Goal: Task Accomplishment & Management: Complete application form

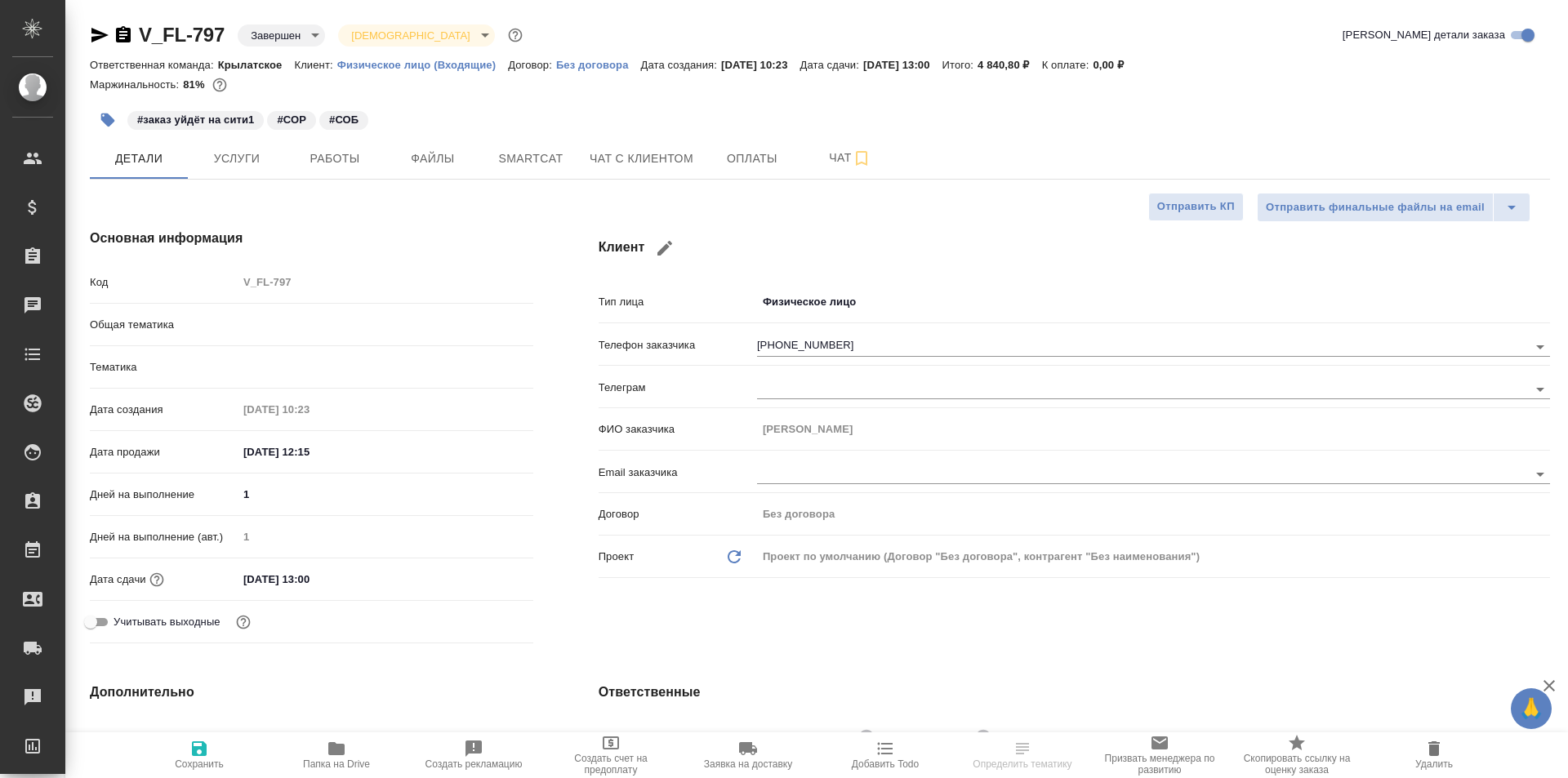
select select "RU"
type input "Шаблонные документы"
type textarea "x"
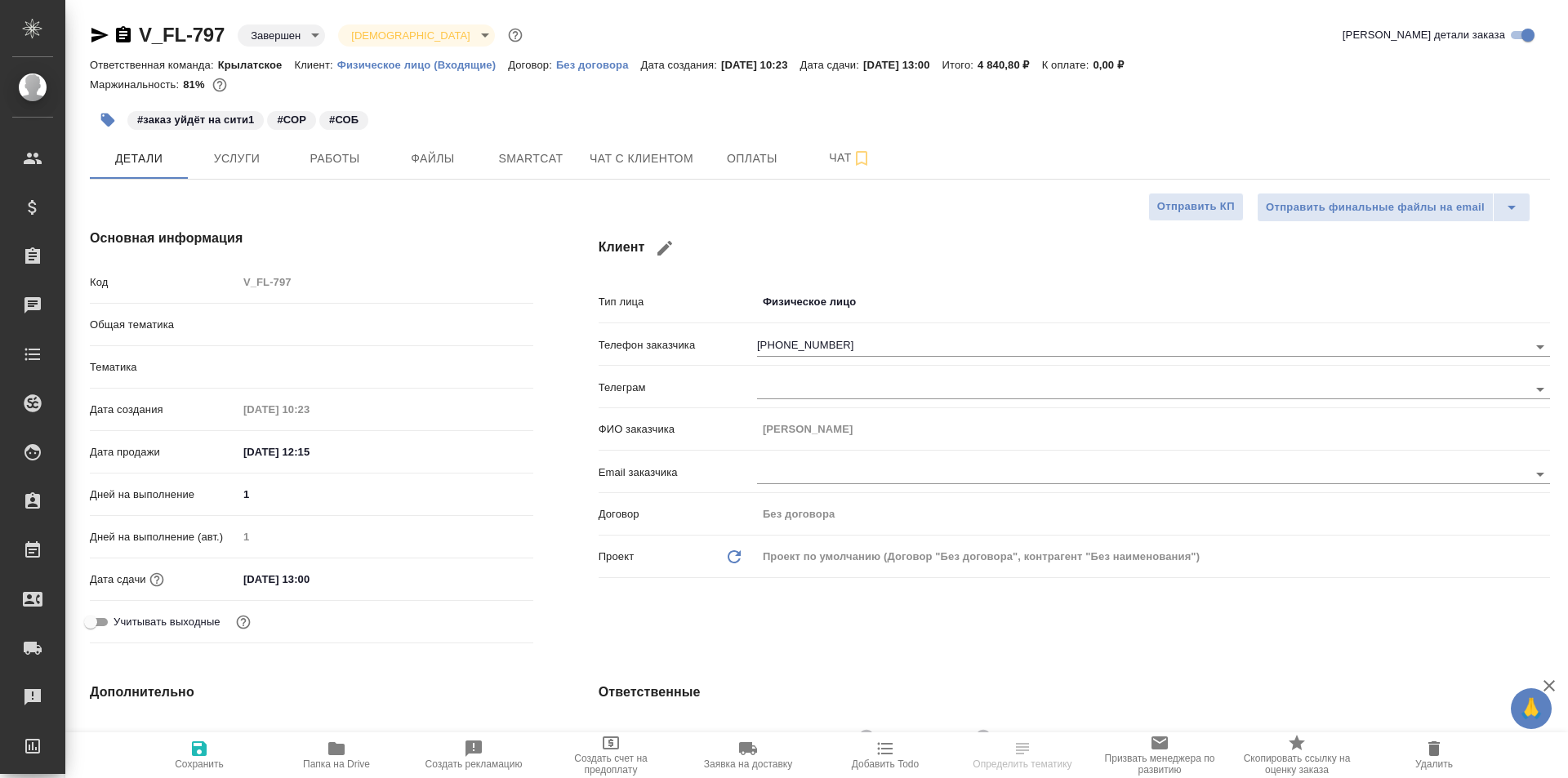
type input "Тарабановская Анастасия"
type input "Лямина Надежда"
type textarea "x"
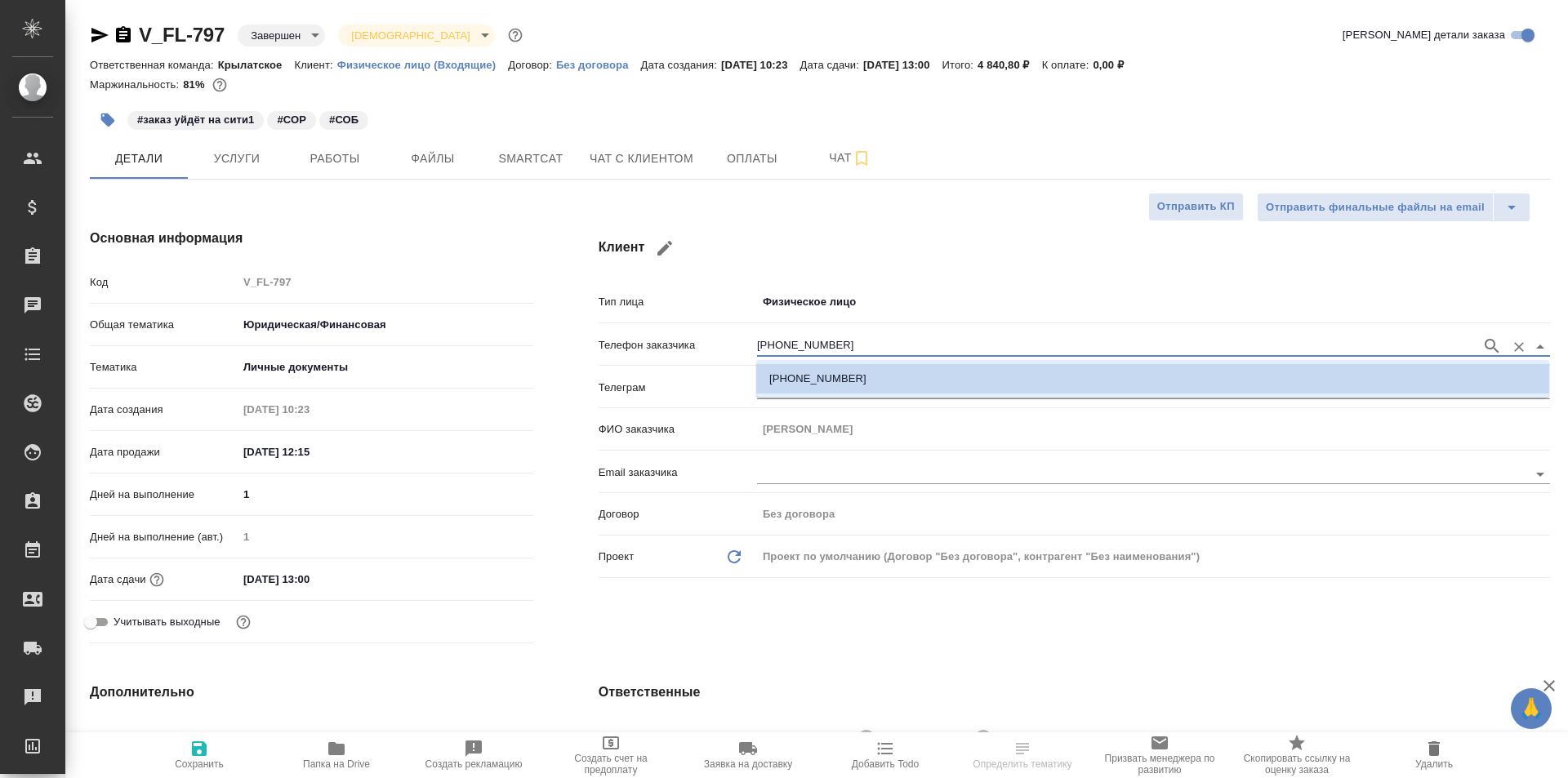
drag, startPoint x: 785, startPoint y: 340, endPoint x: 719, endPoint y: 340, distance: 66.0
click at [721, 339] on div "Телефон заказчика +79295761436" at bounding box center [1074, 344] width 951 height 29
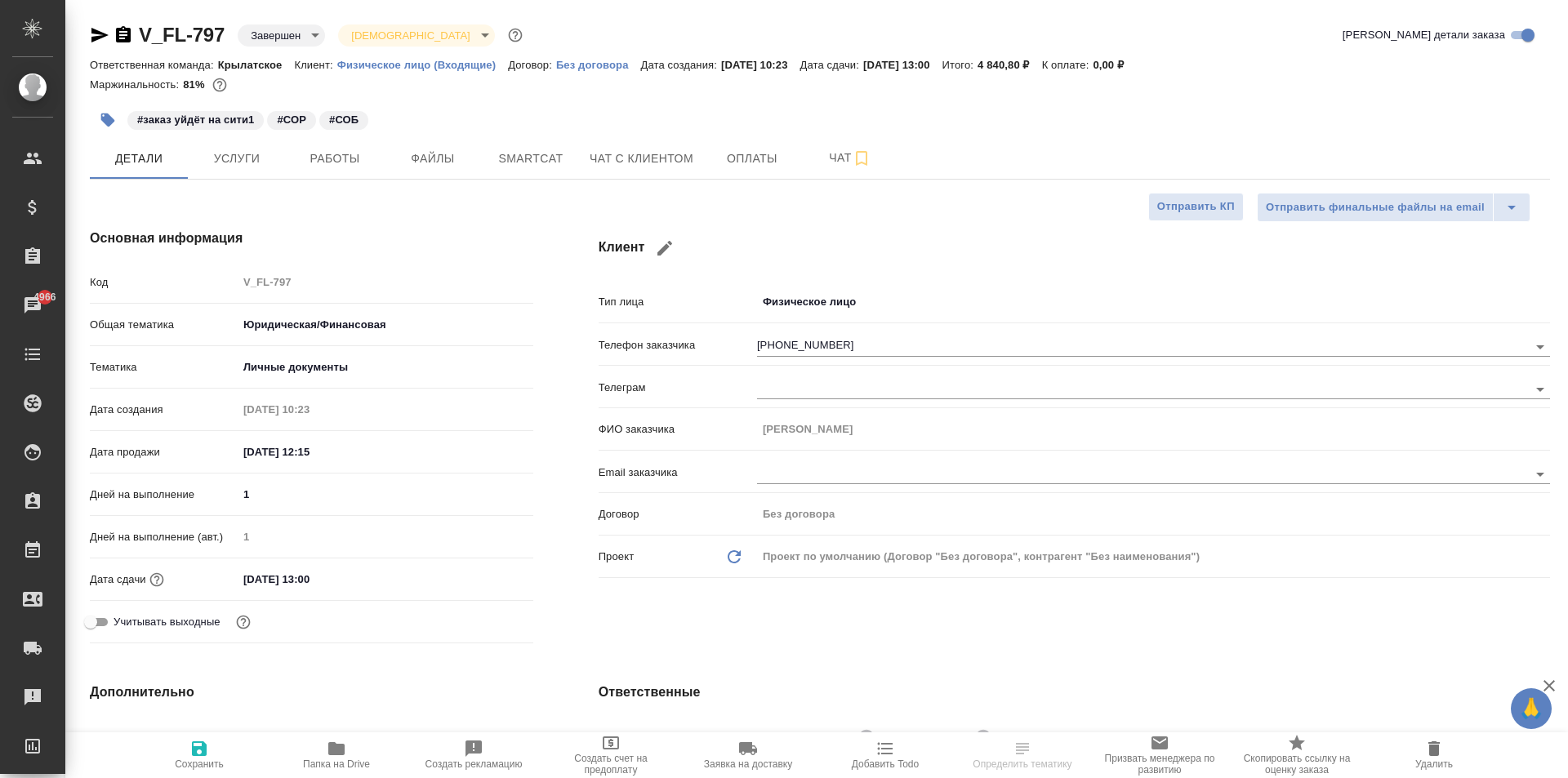
type textarea "x"
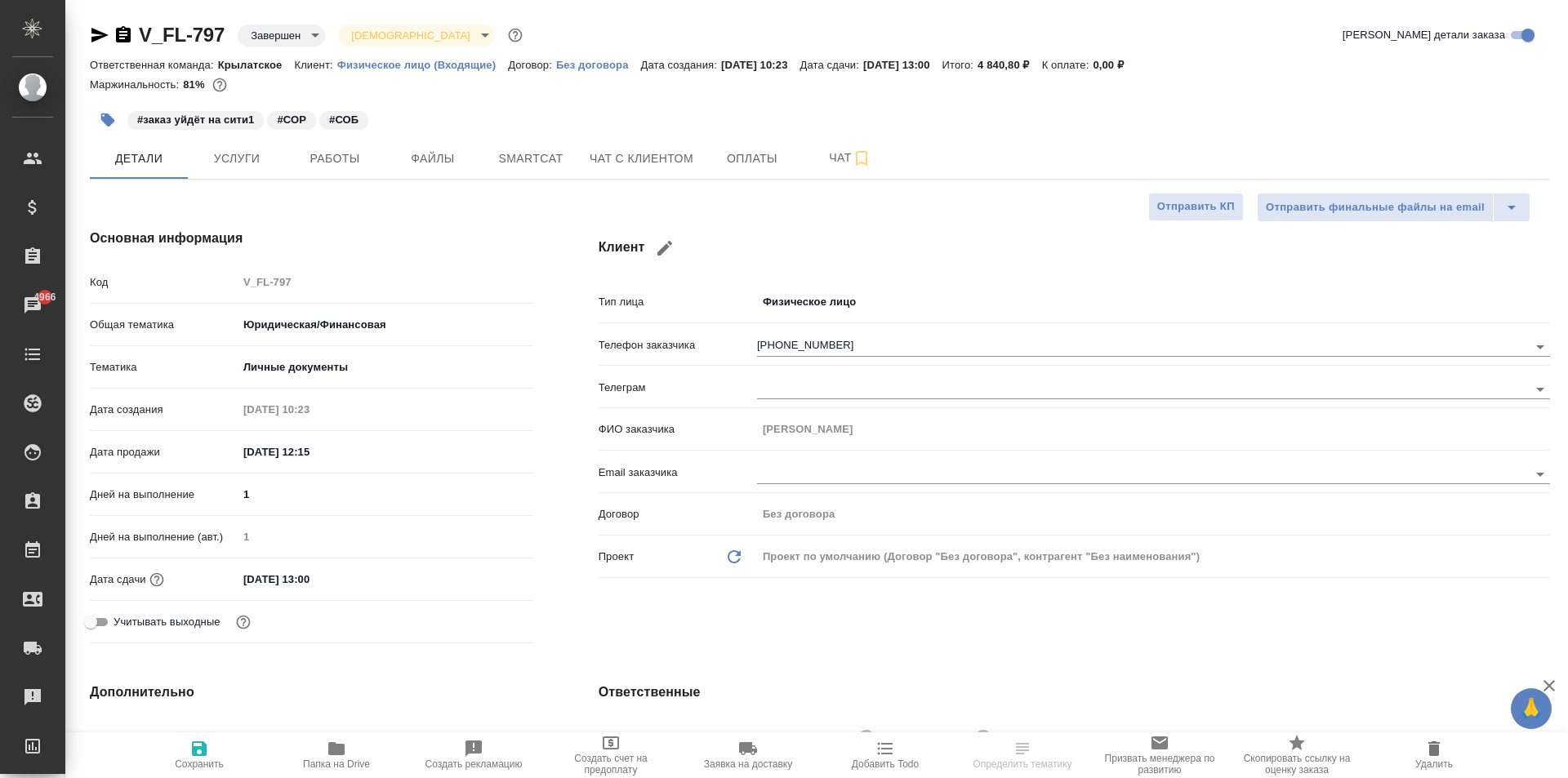
type textarea "x"
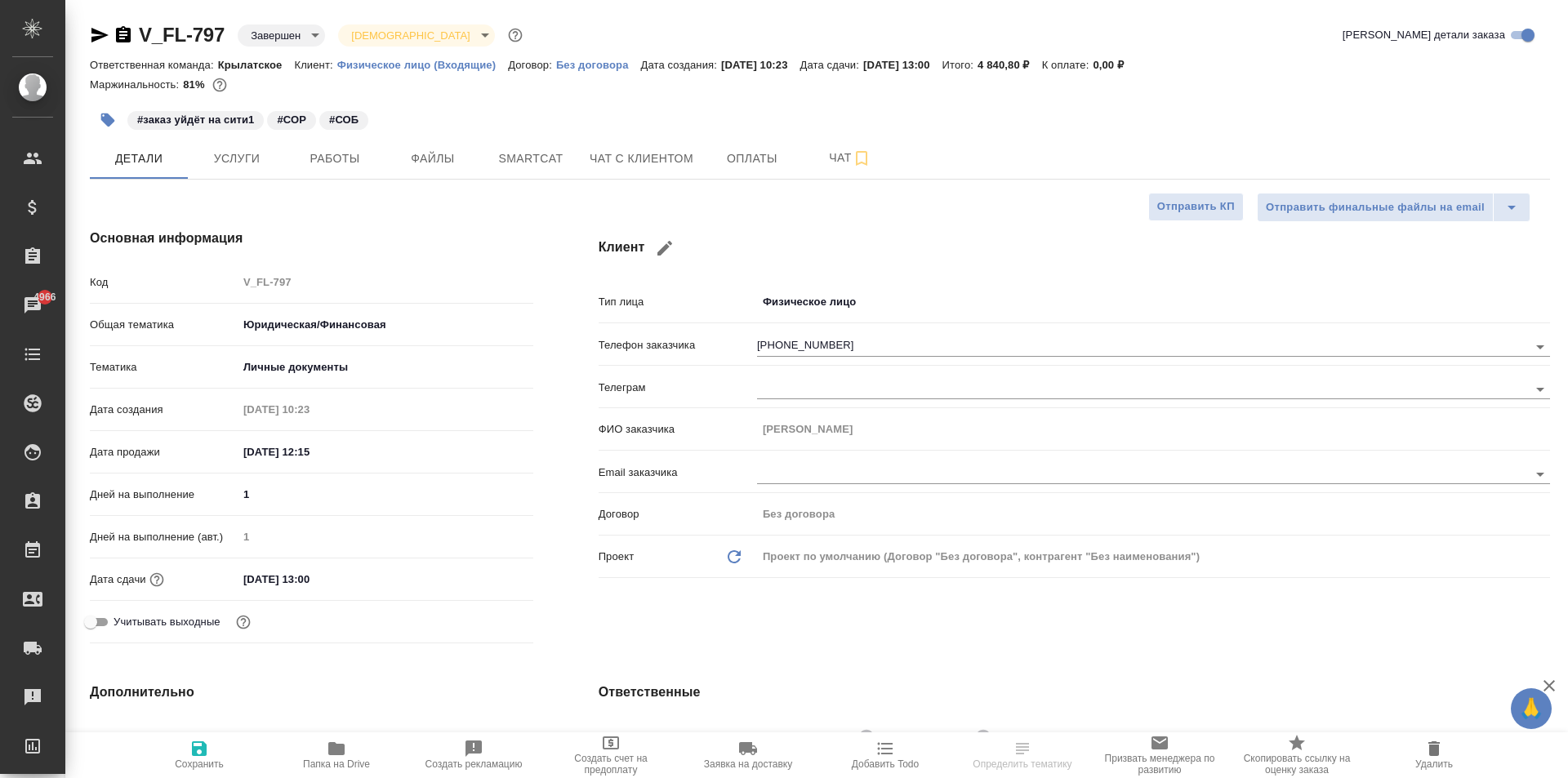
type textarea "x"
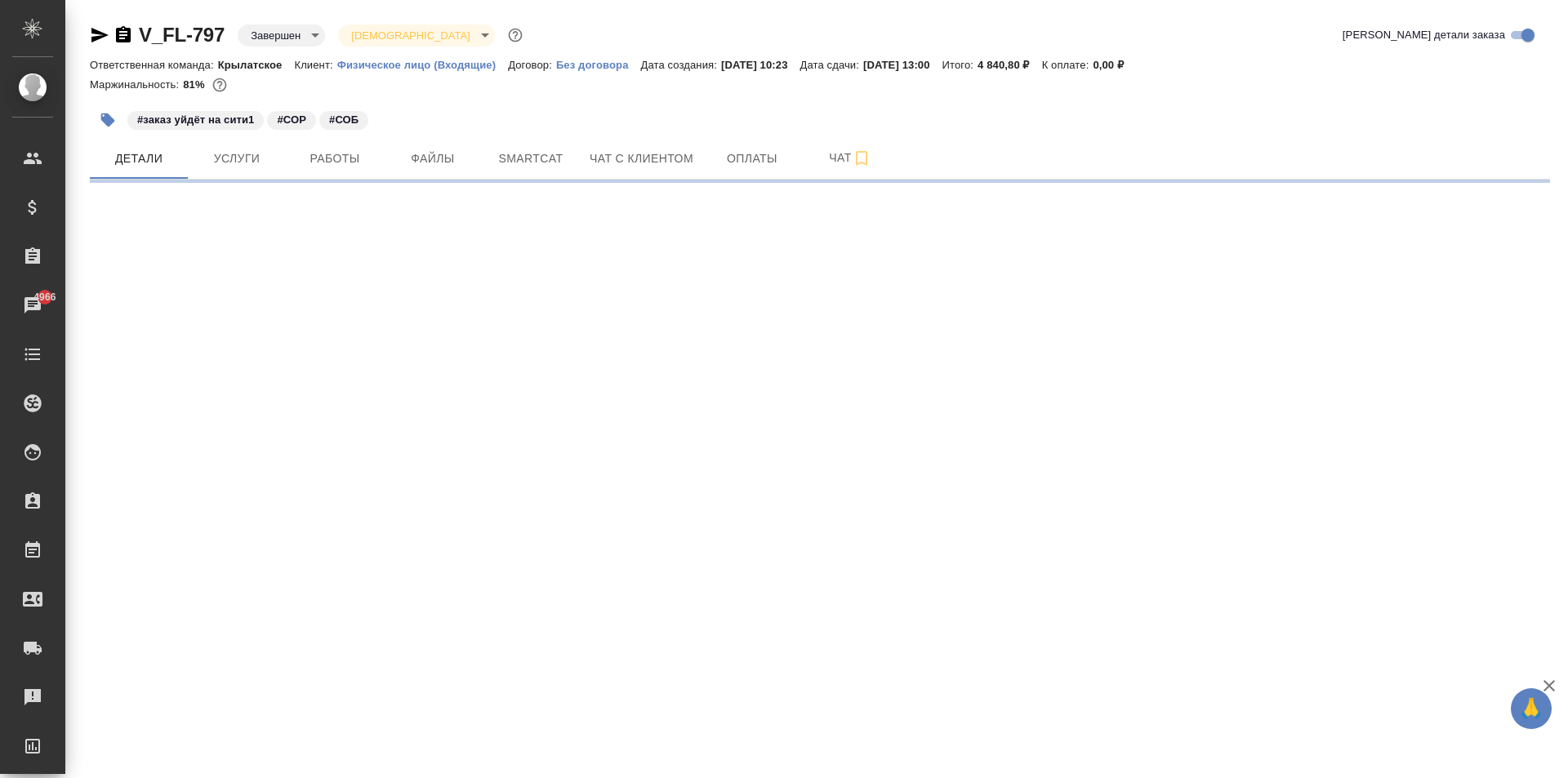
select select "RU"
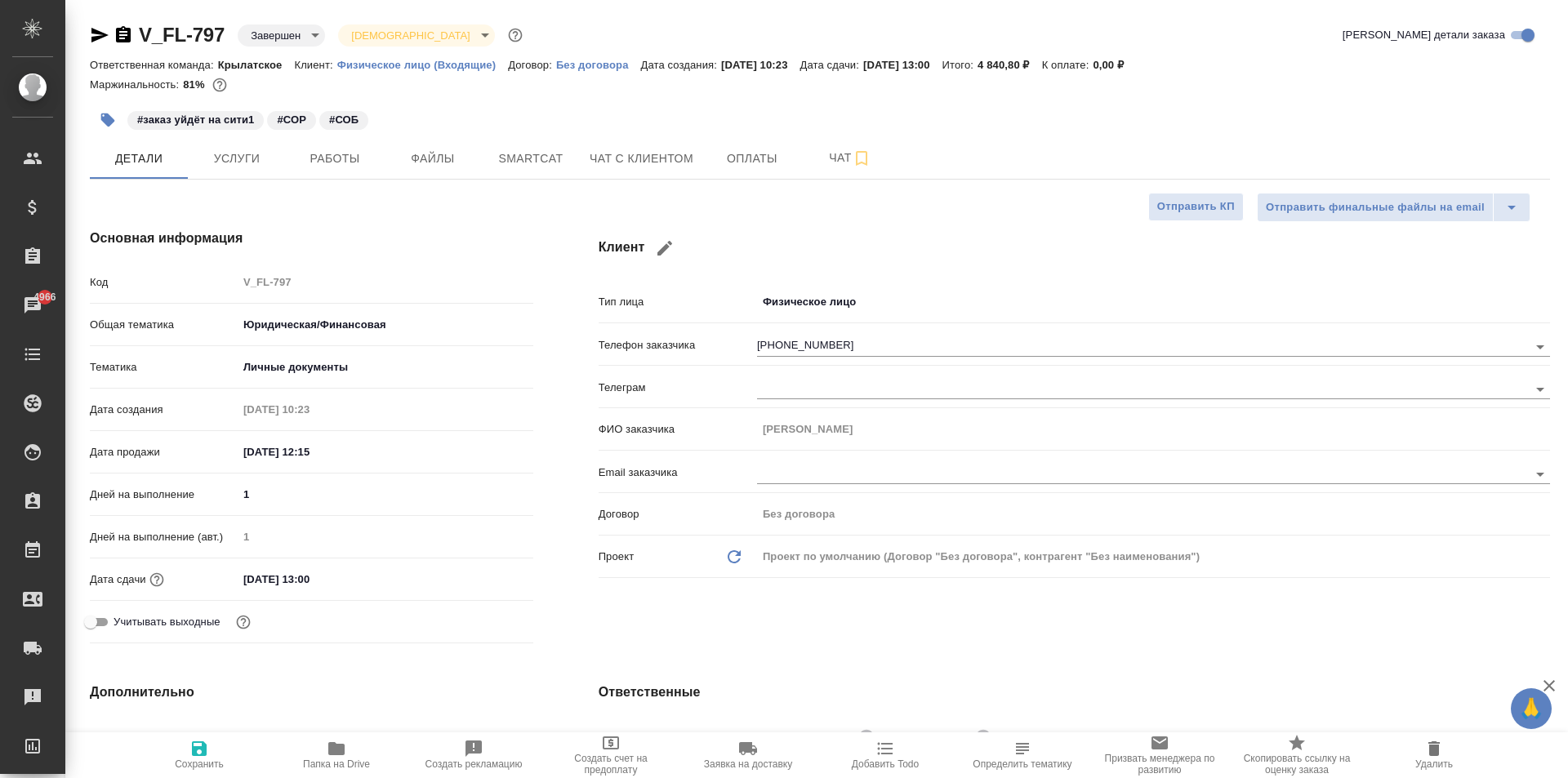
type textarea "x"
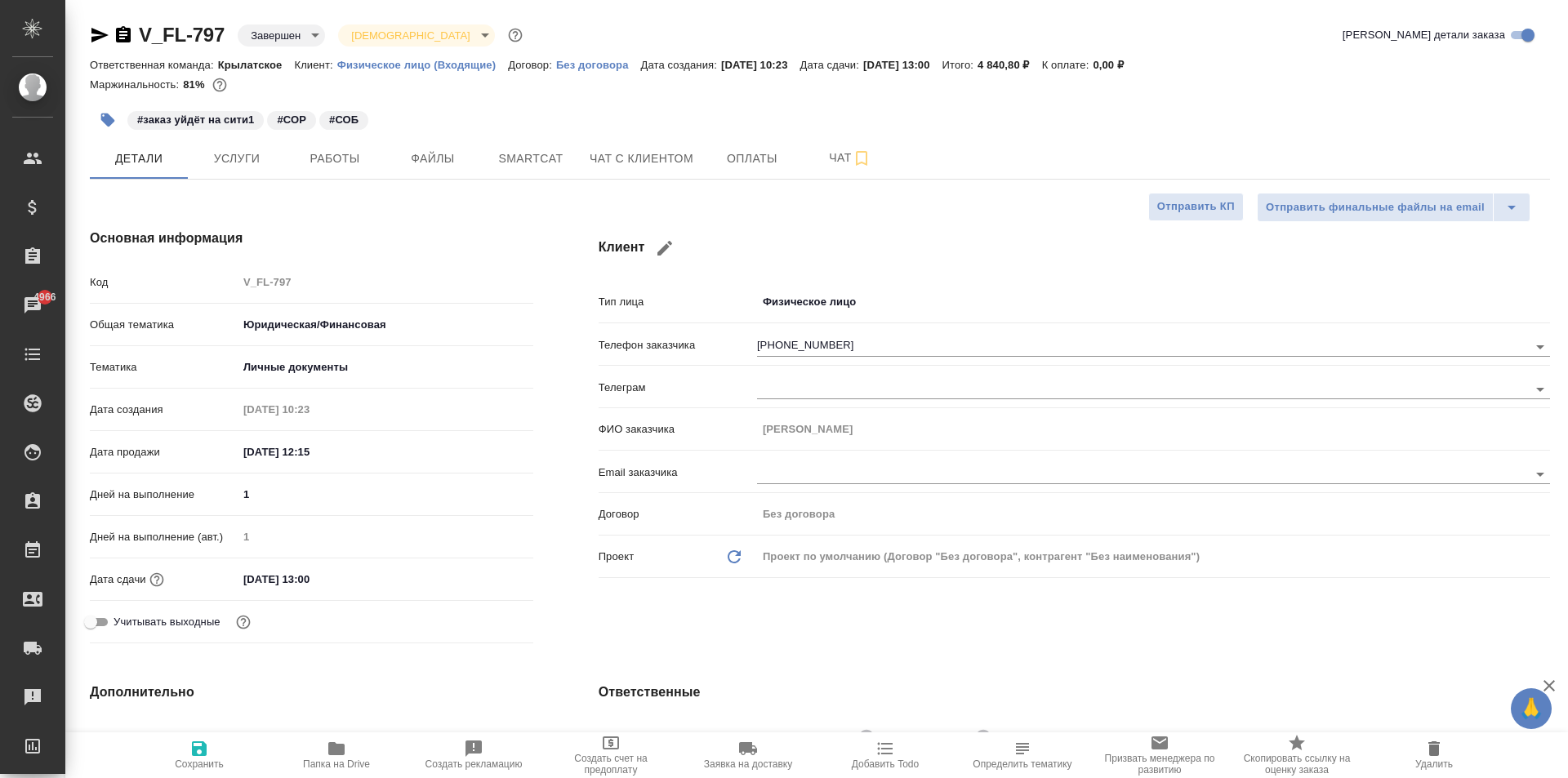
type textarea "x"
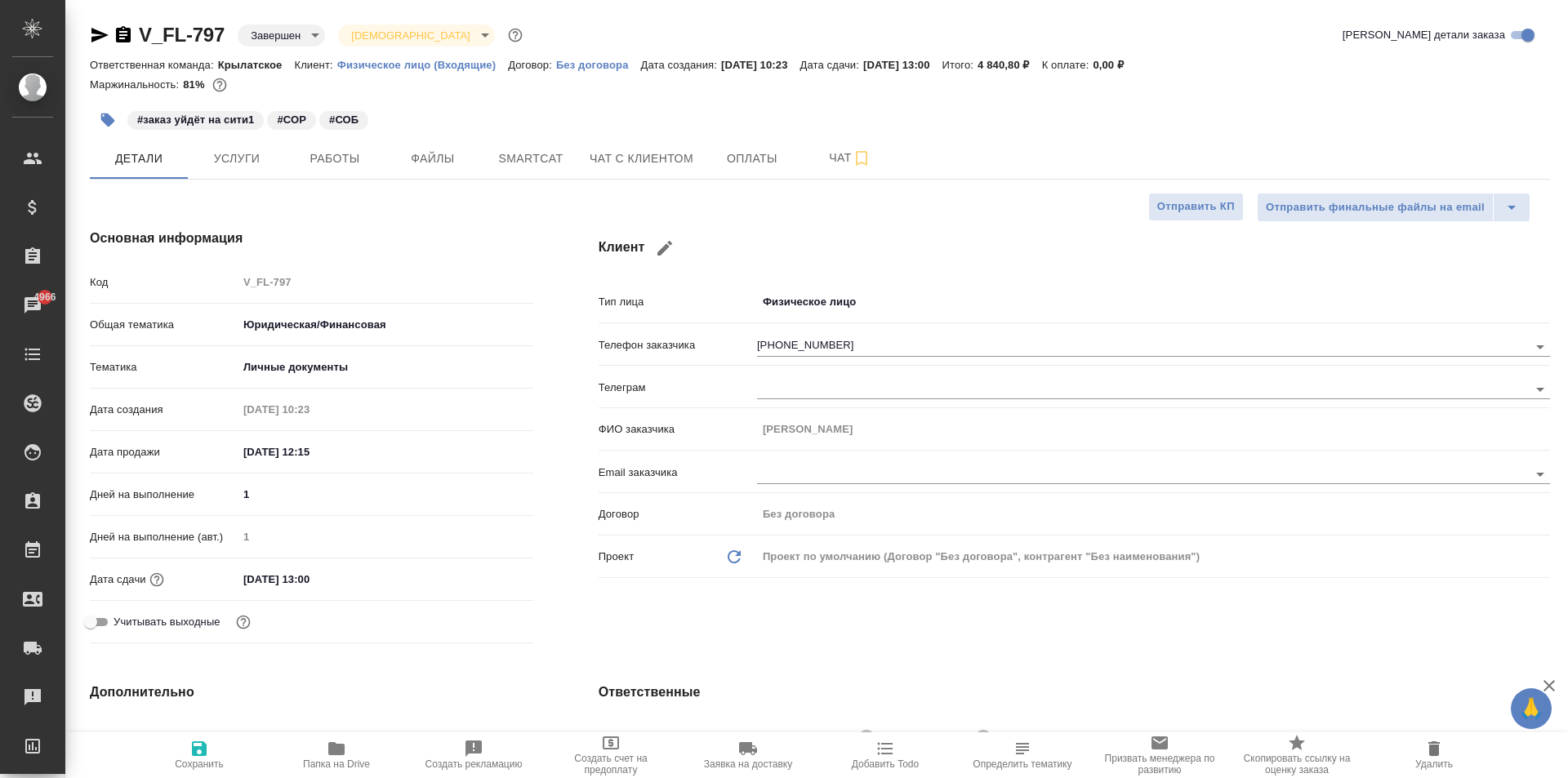
type textarea "x"
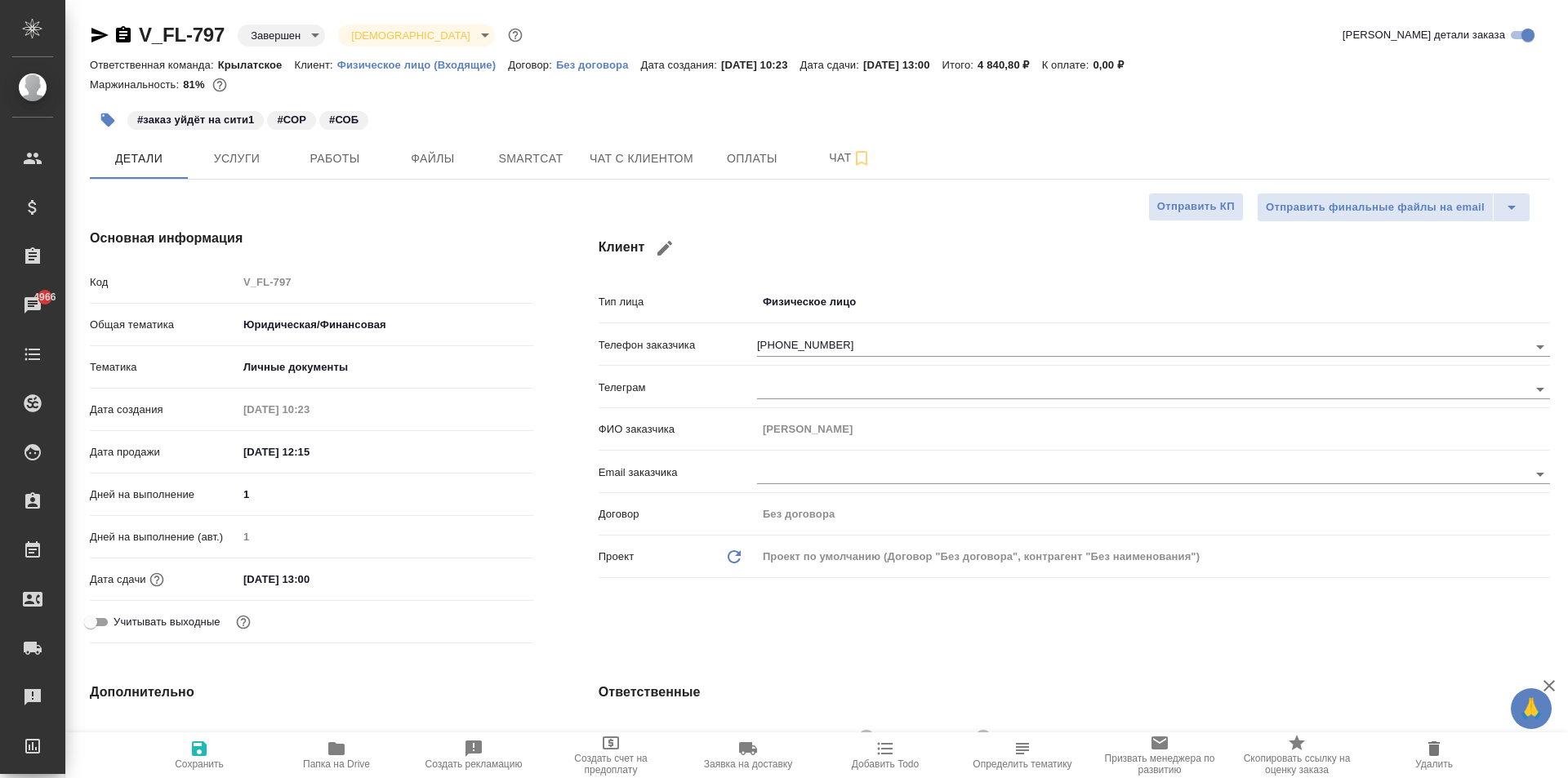
type textarea "x"
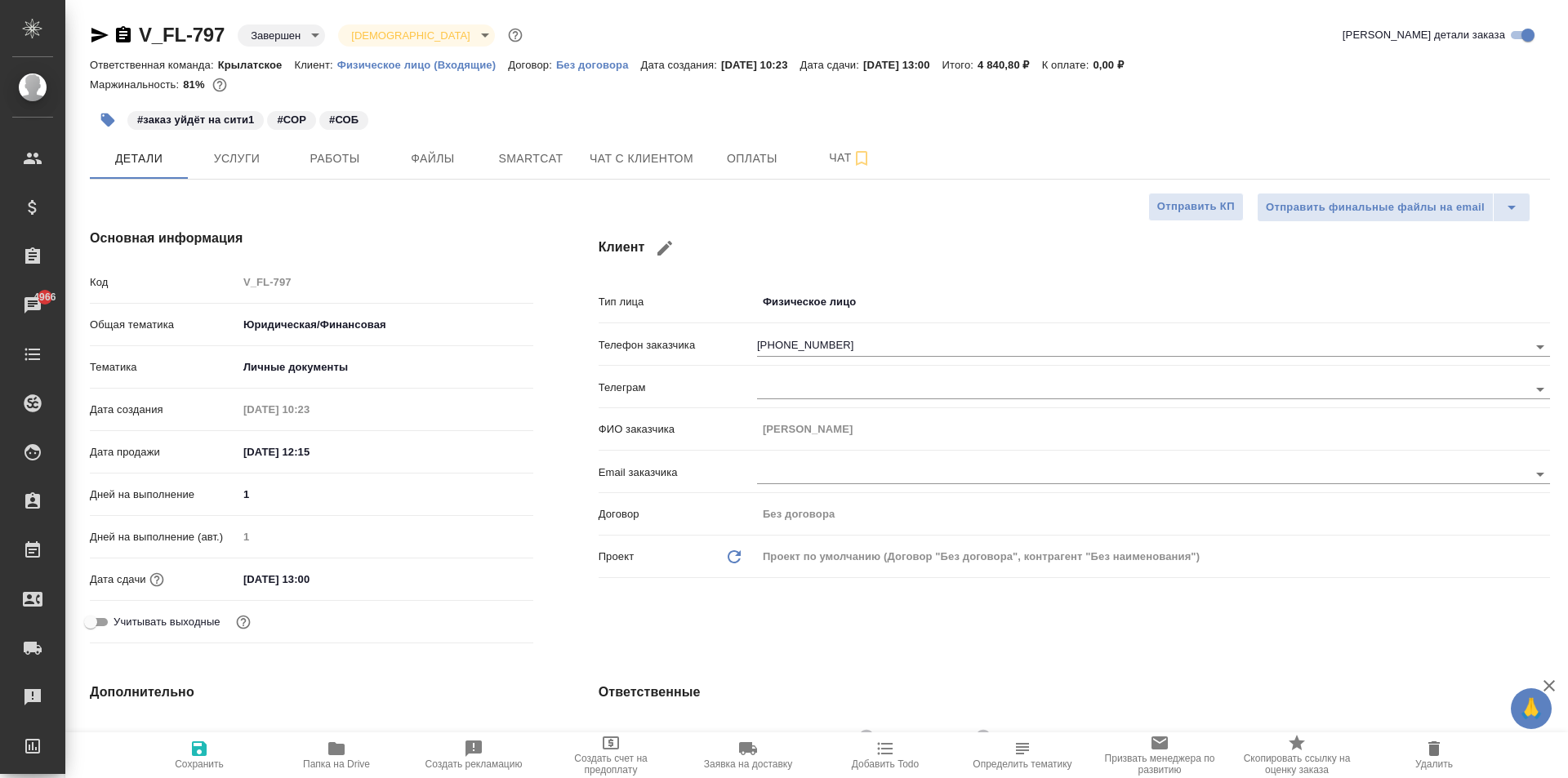
type textarea "x"
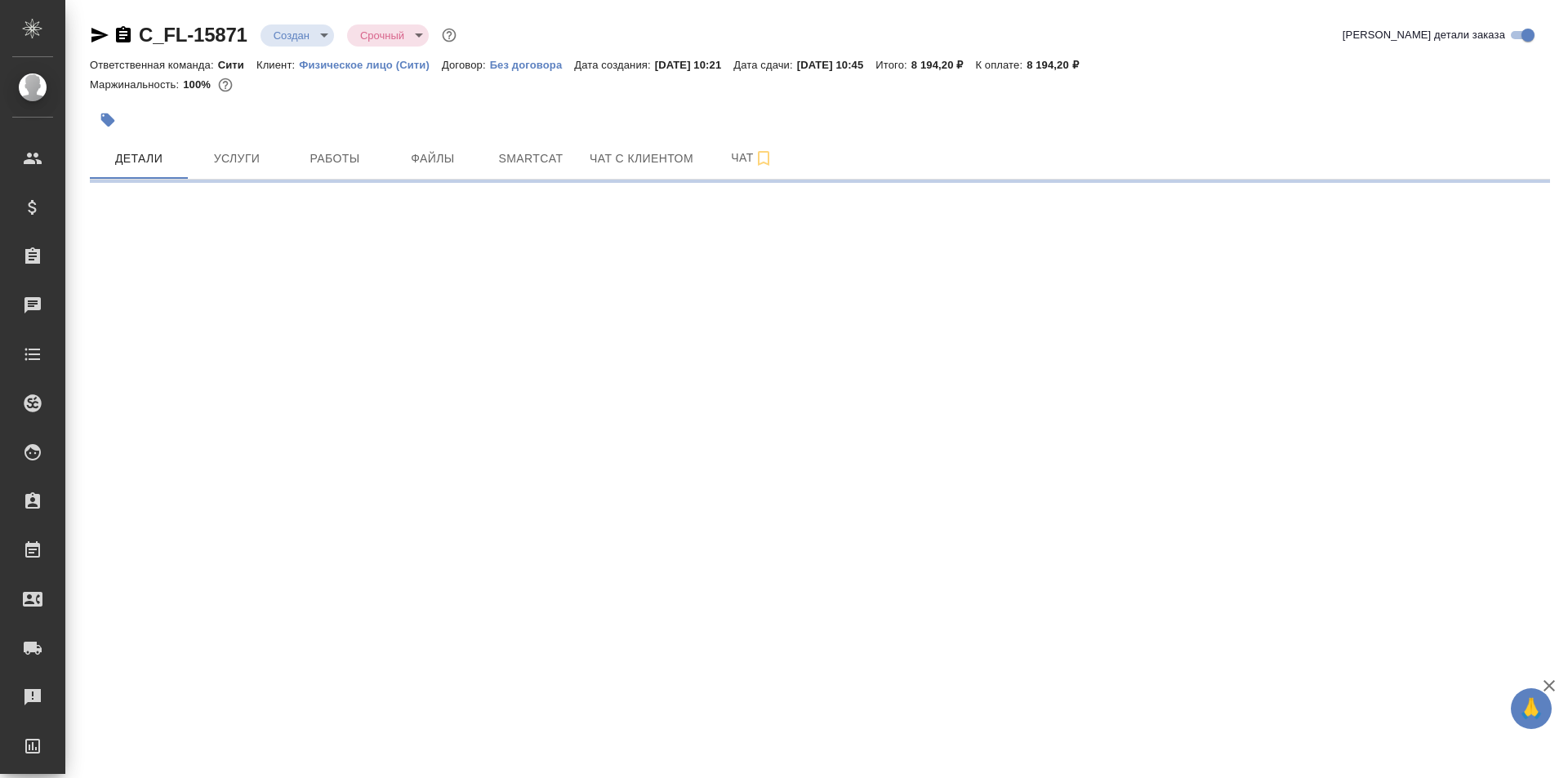
select select "RU"
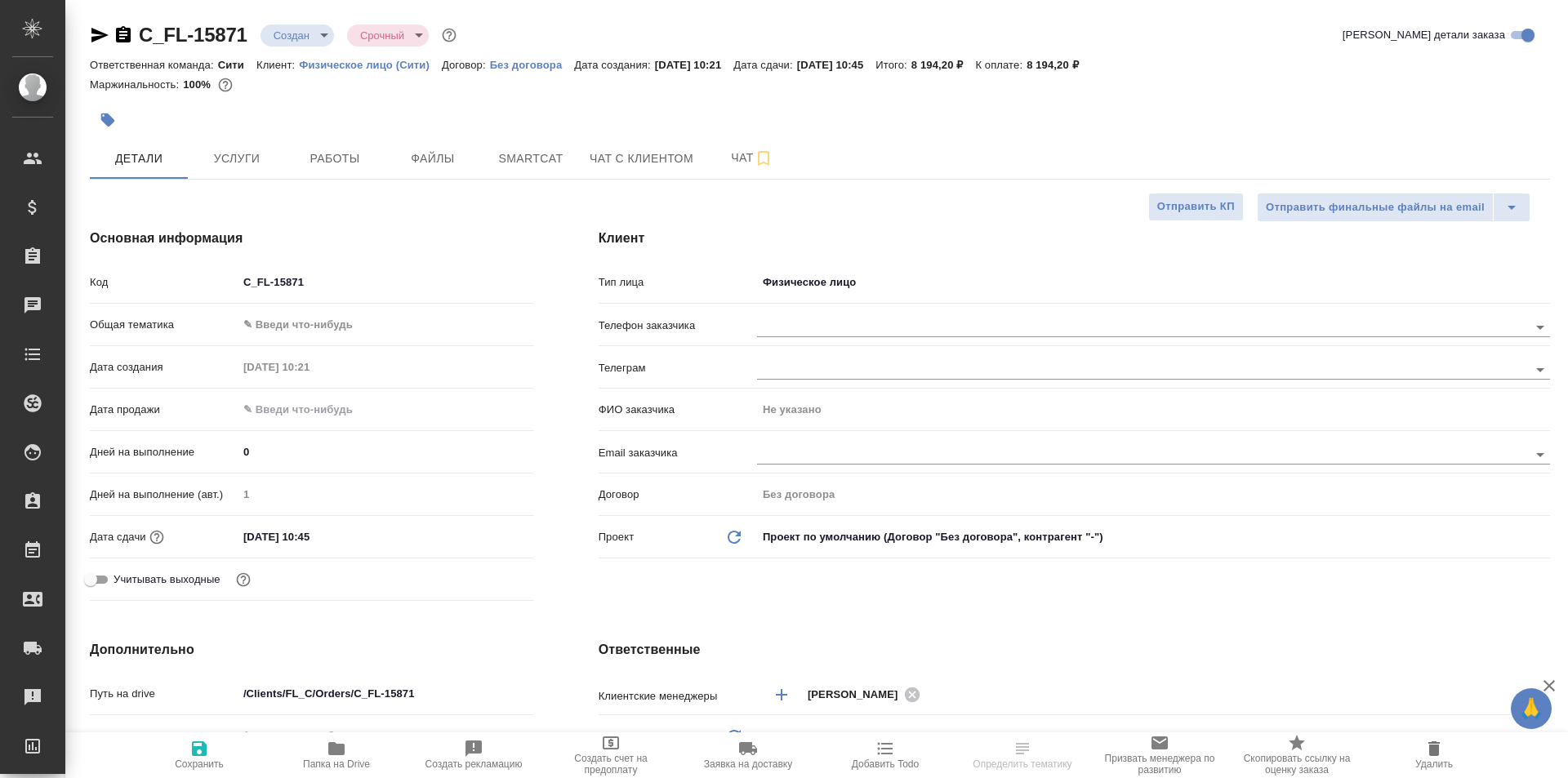
type textarea "x"
click at [842, 330] on input "text" at bounding box center [1115, 326] width 717 height 20
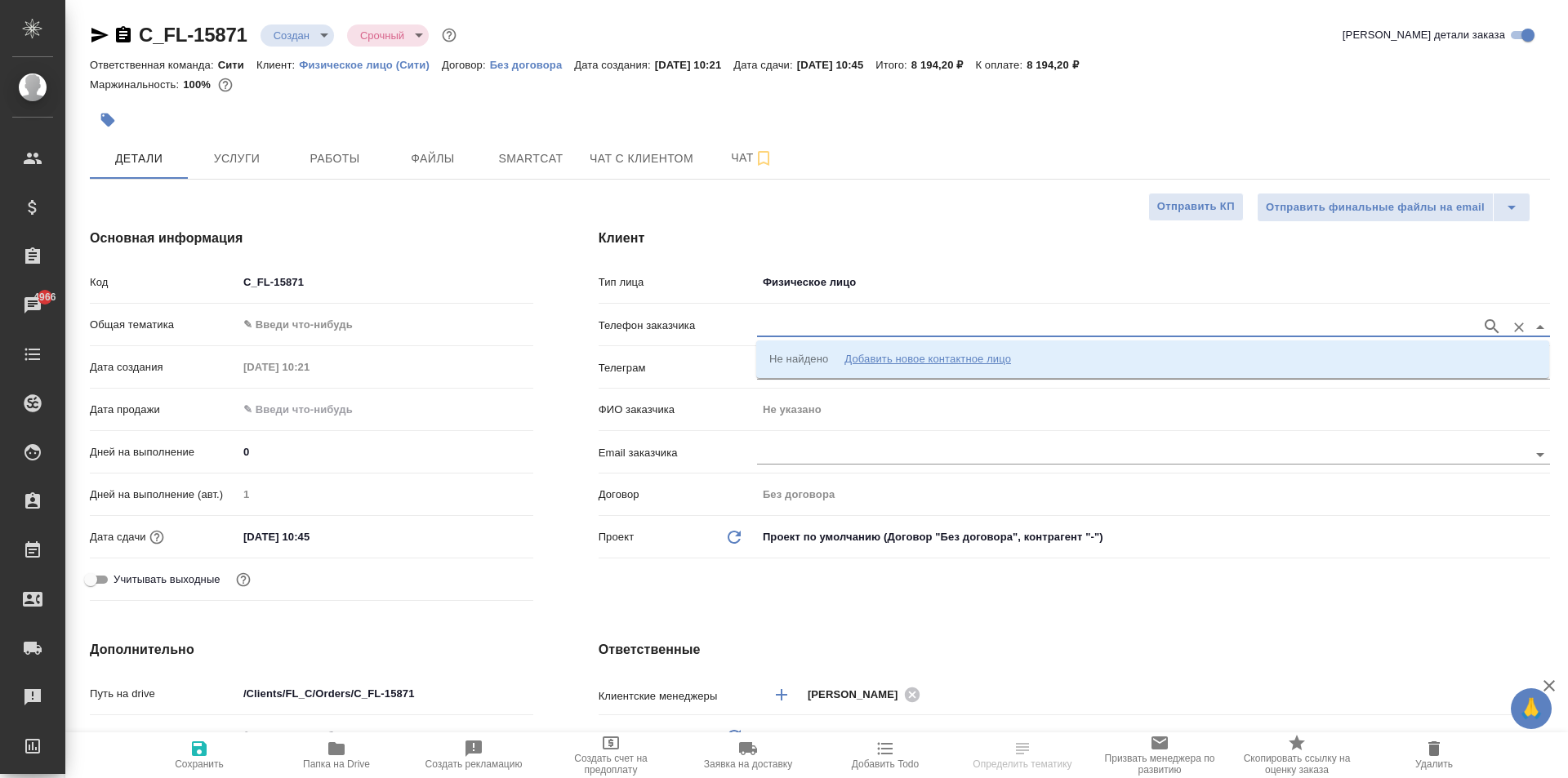
paste input "+79295761436"
type input "+79295761436"
click at [1482, 321] on icon "button" at bounding box center [1492, 326] width 20 height 20
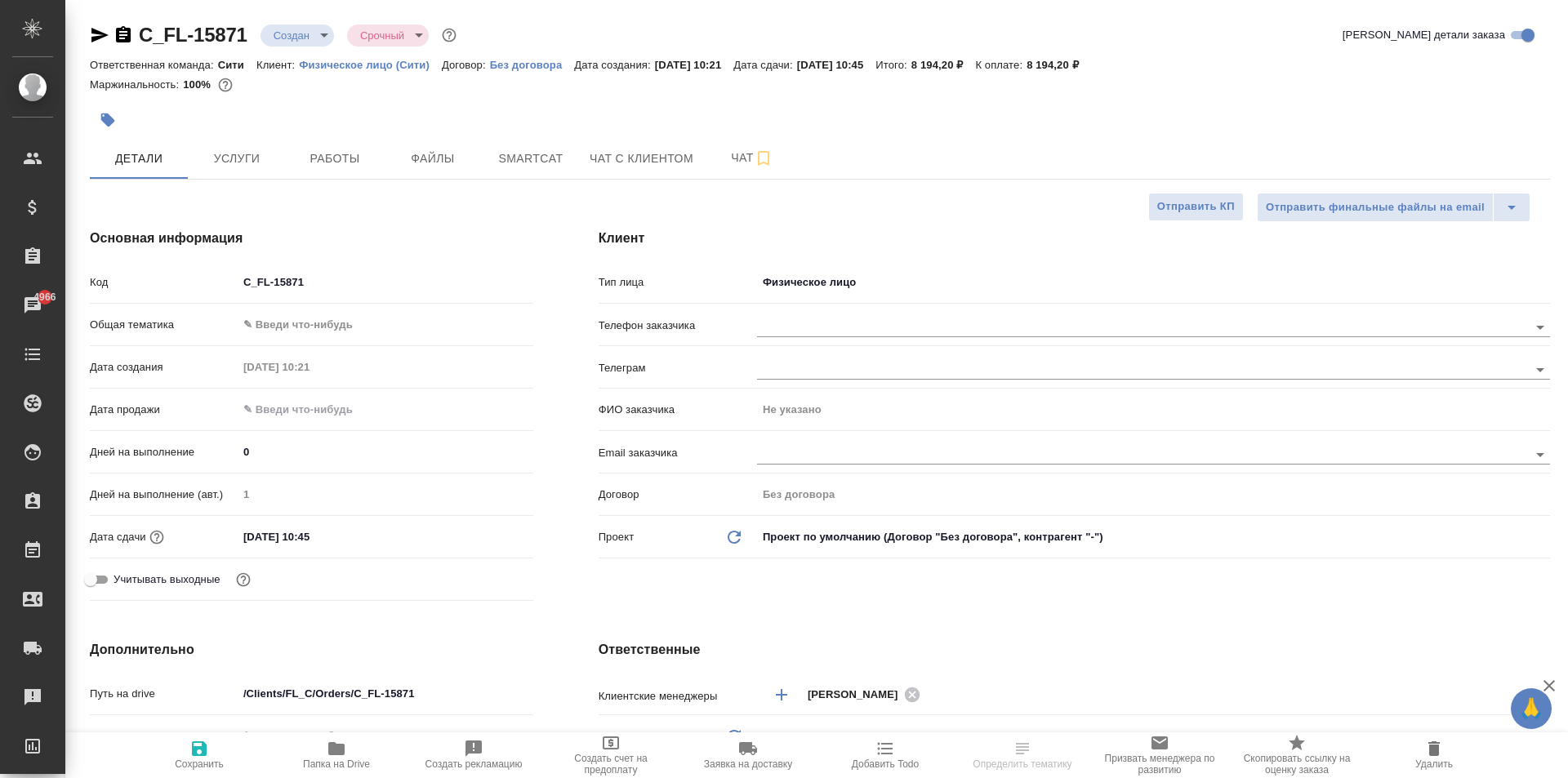
type textarea "x"
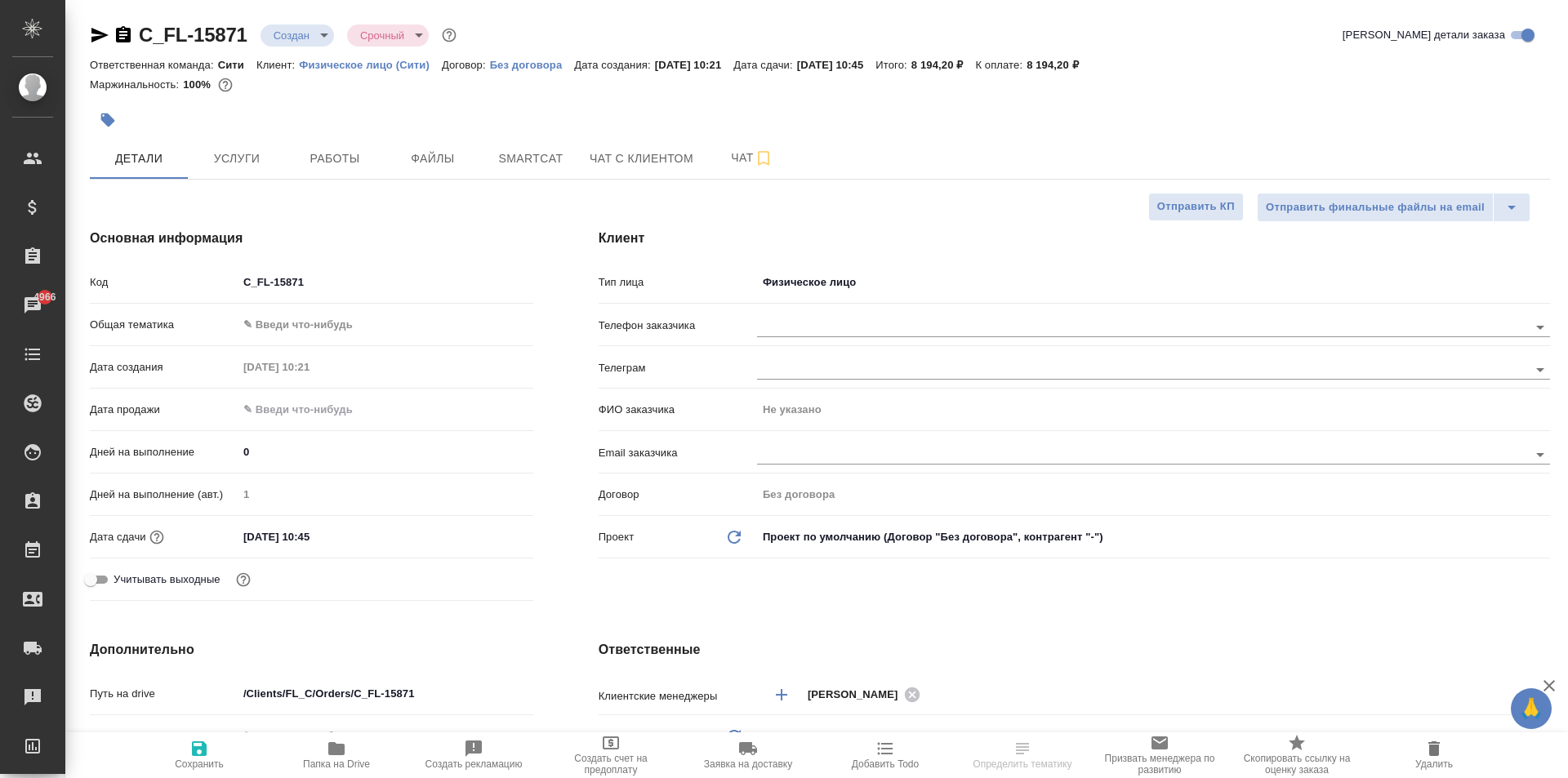
type textarea "x"
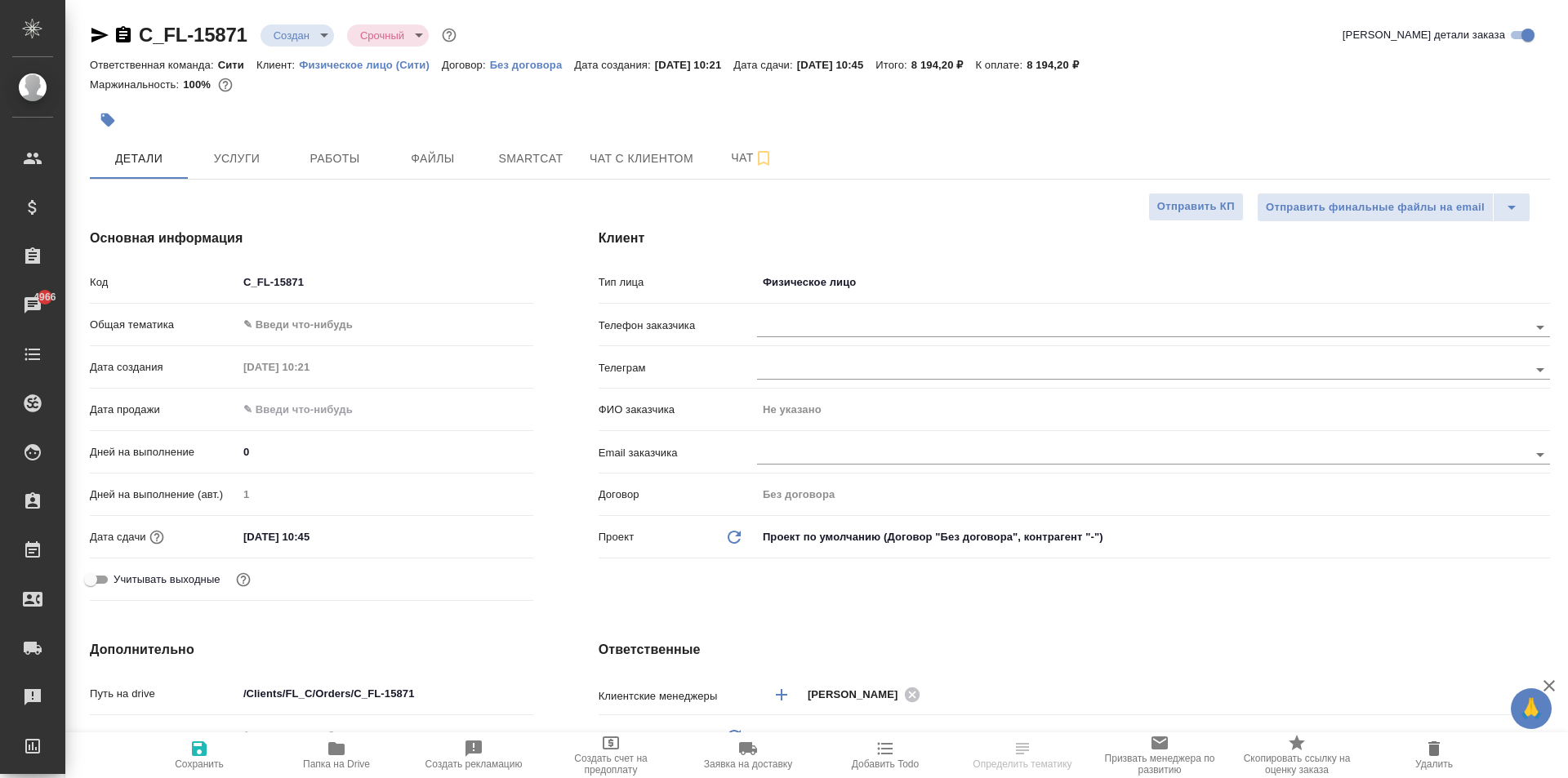
type textarea "x"
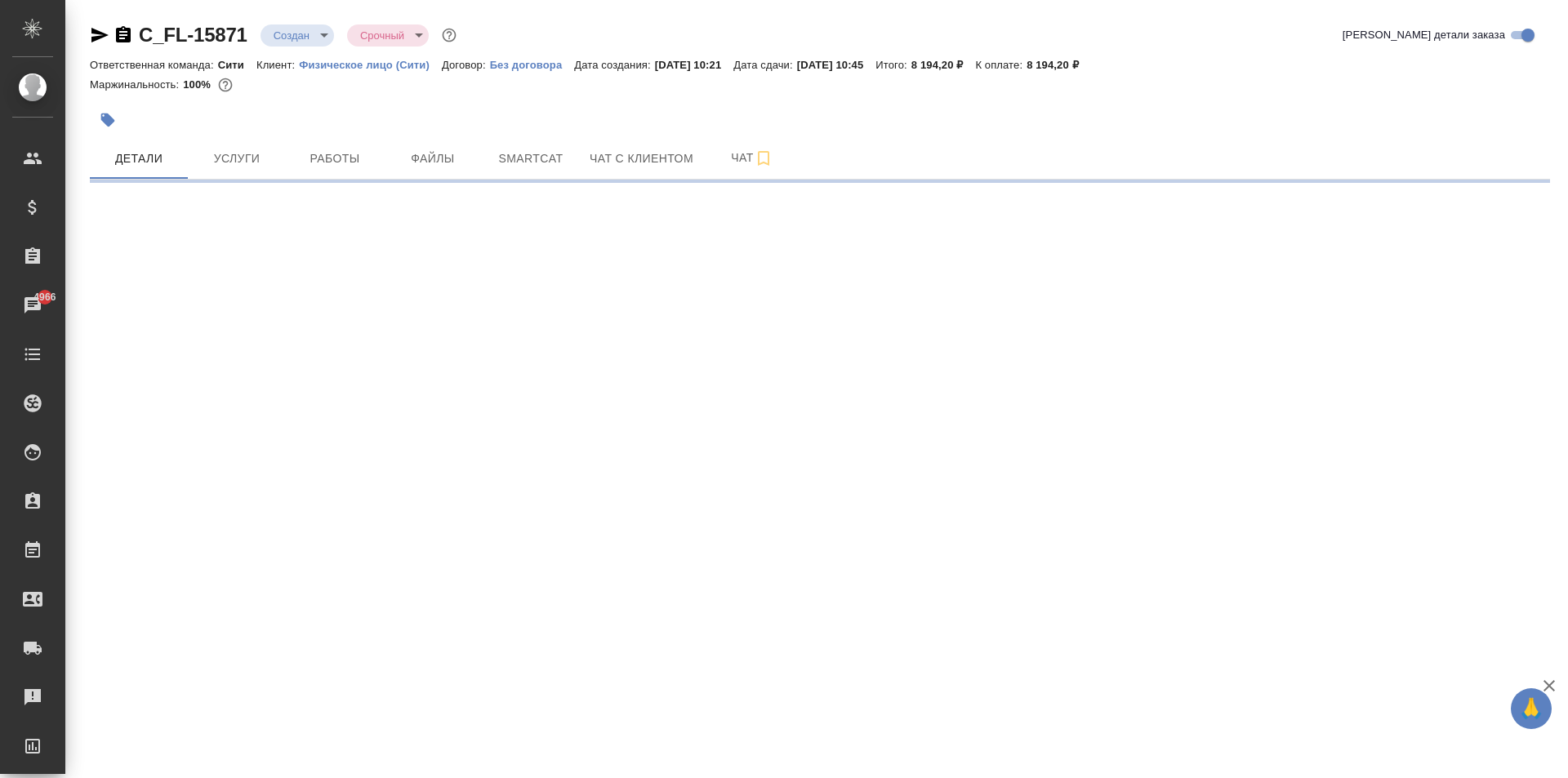
select select "RU"
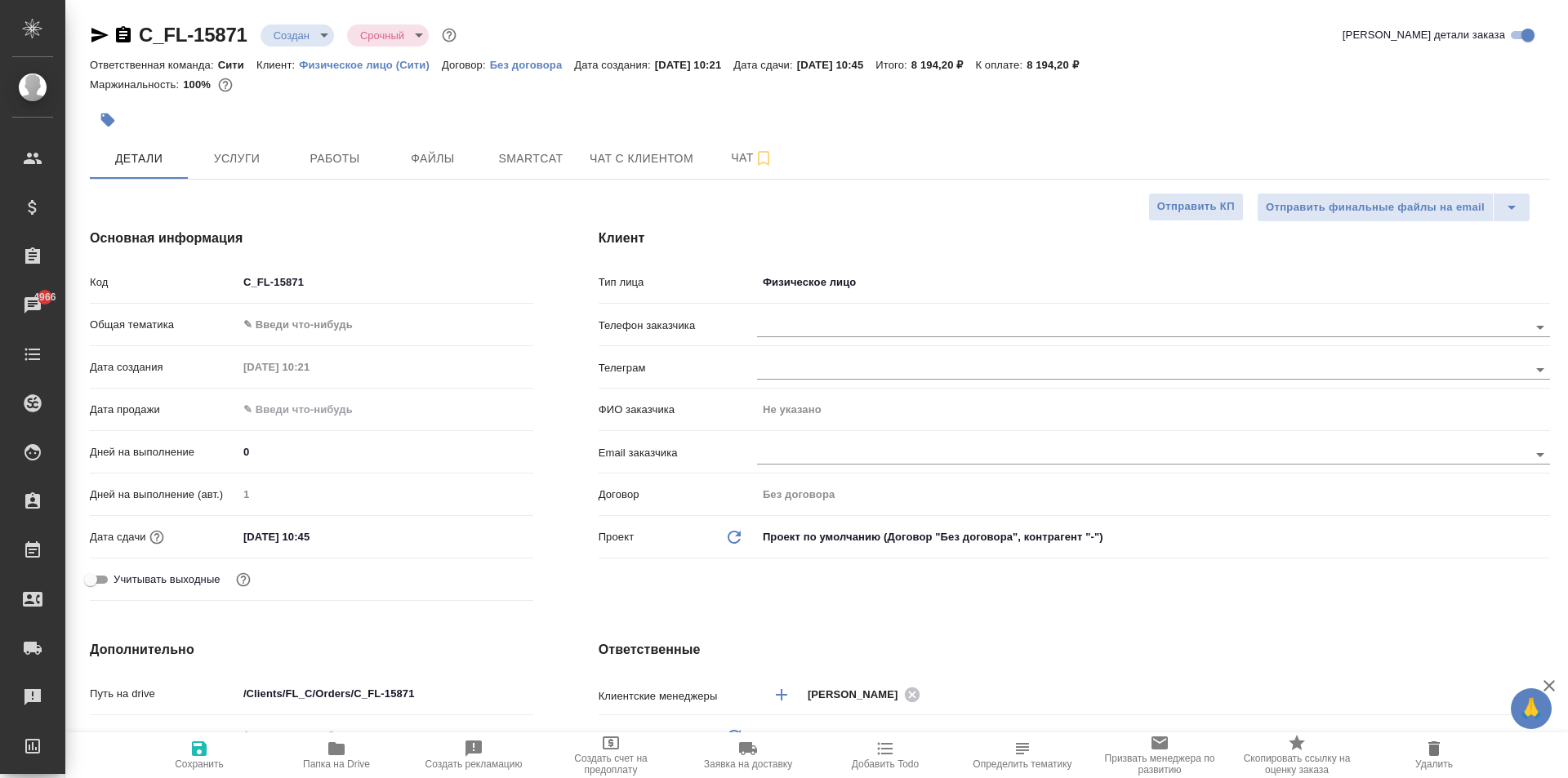
type textarea "x"
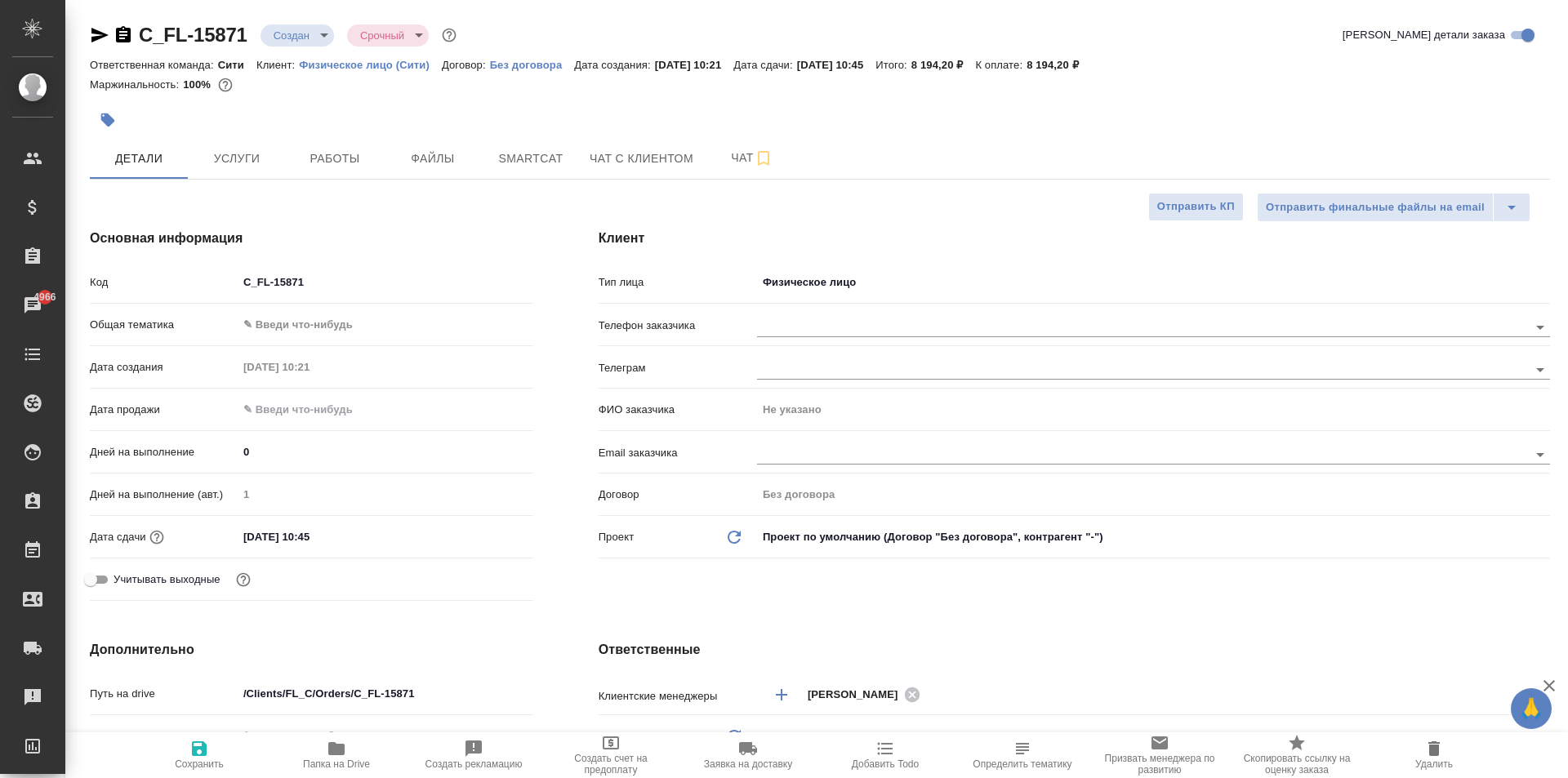
type textarea "x"
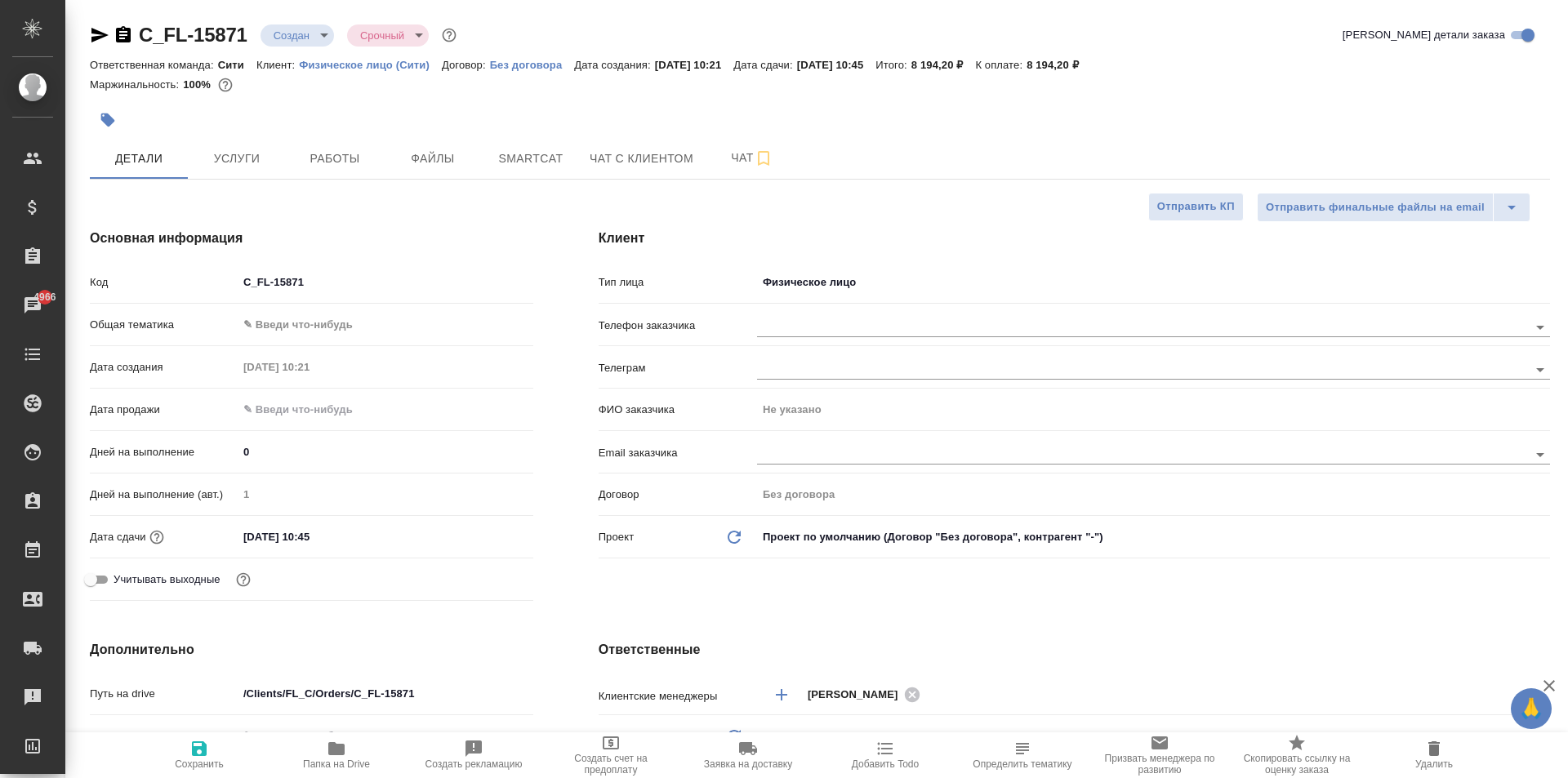
type textarea "x"
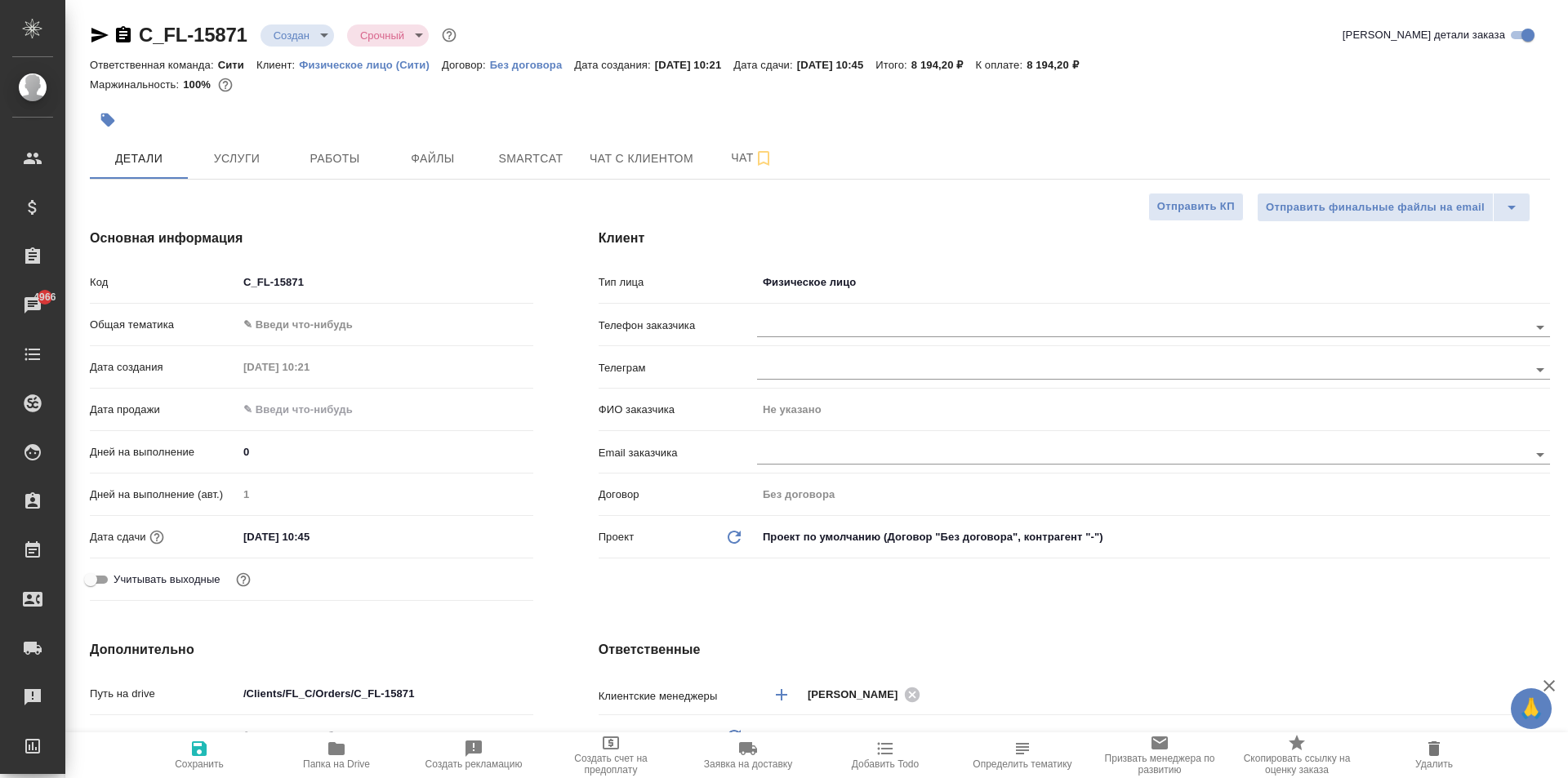
type textarea "x"
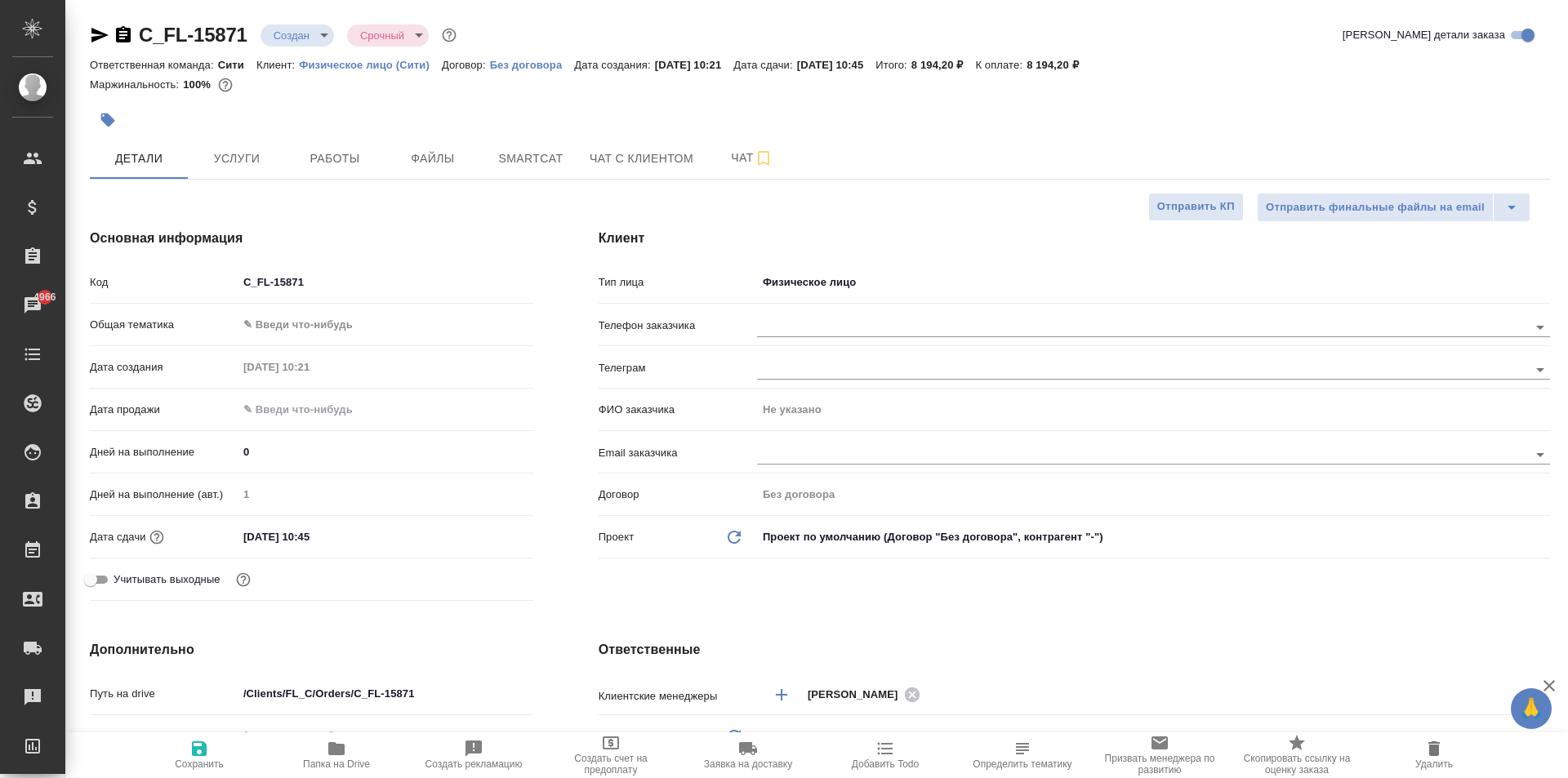
type textarea "x"
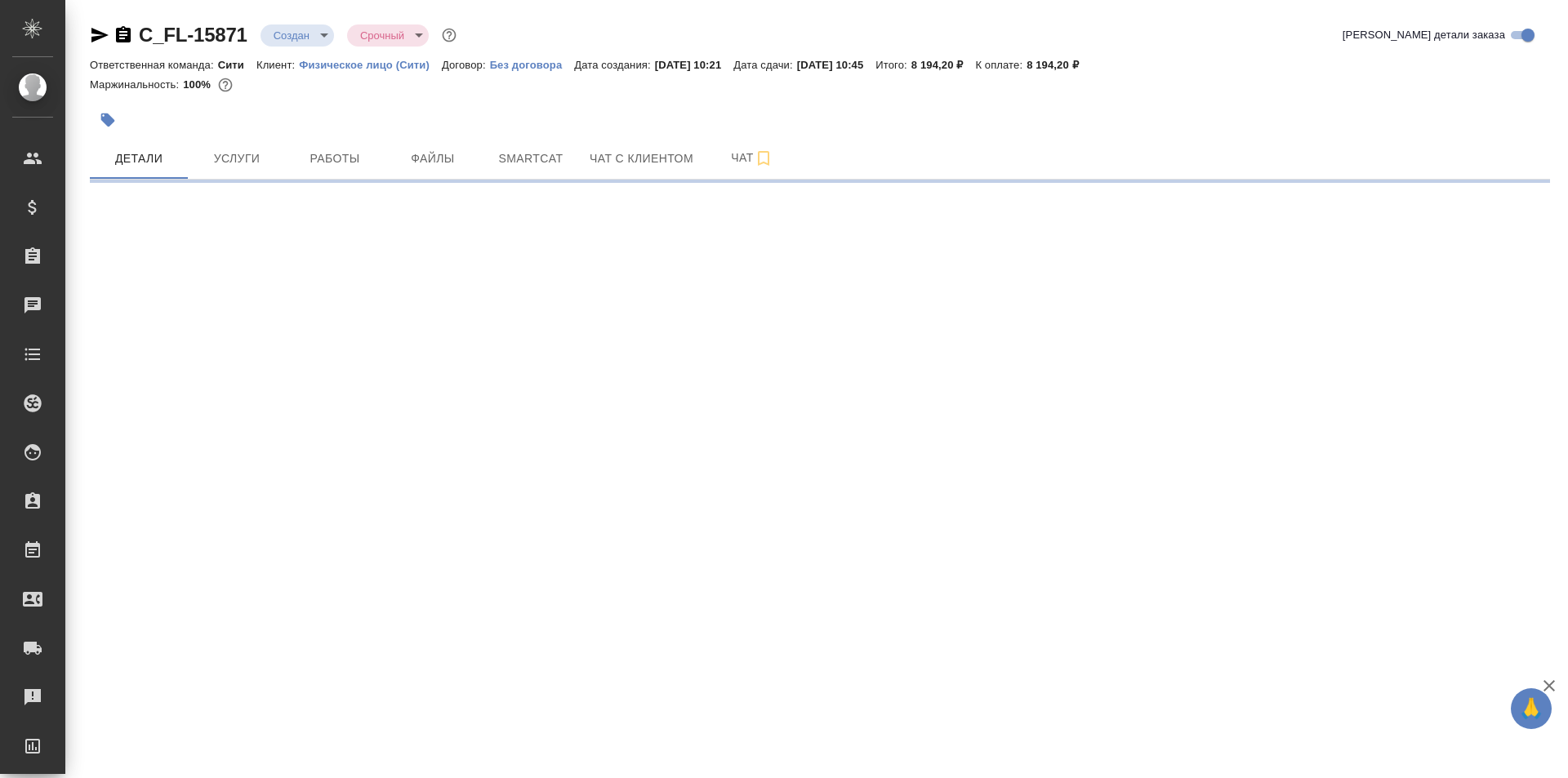
select select "RU"
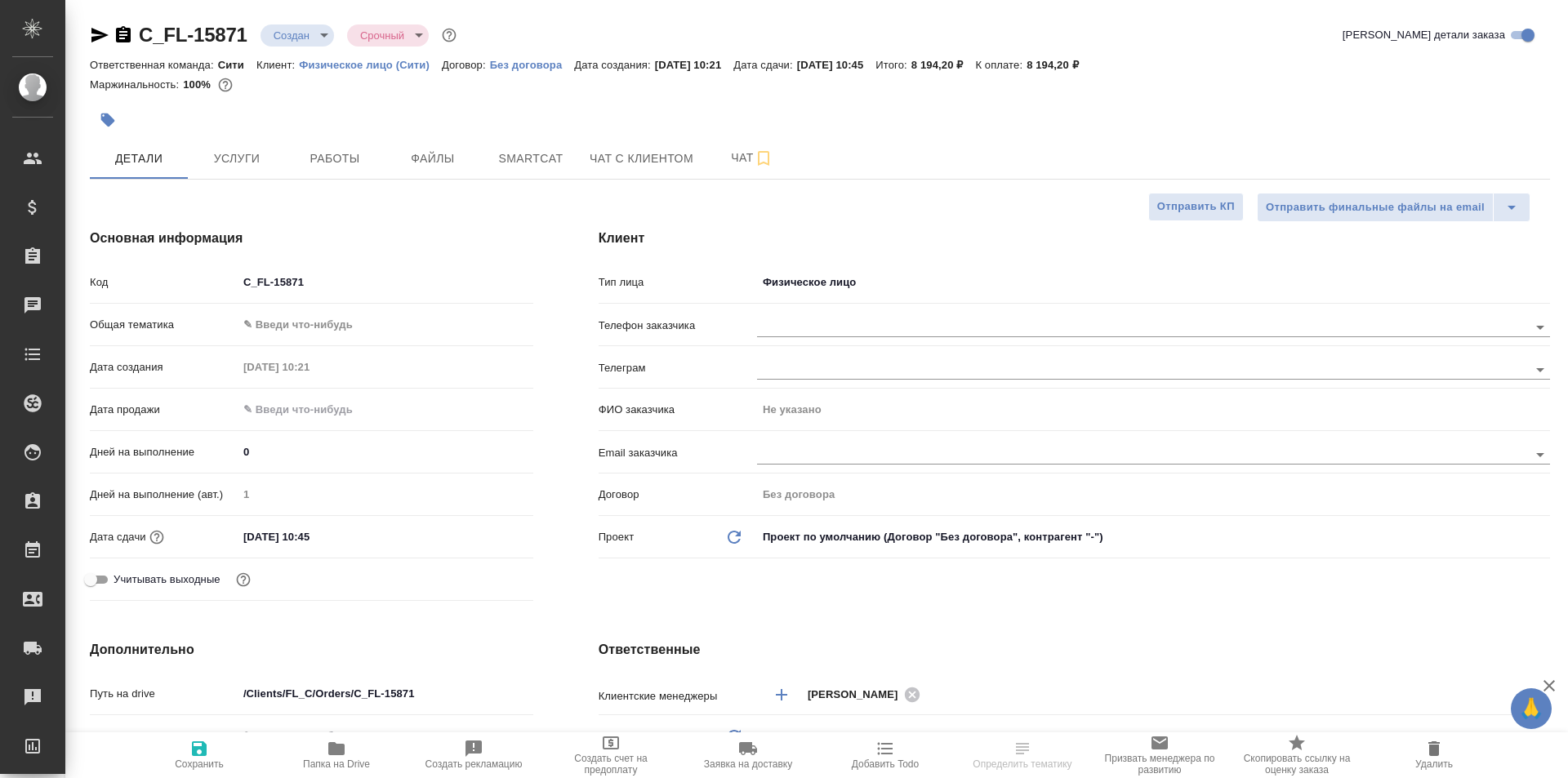
type textarea "x"
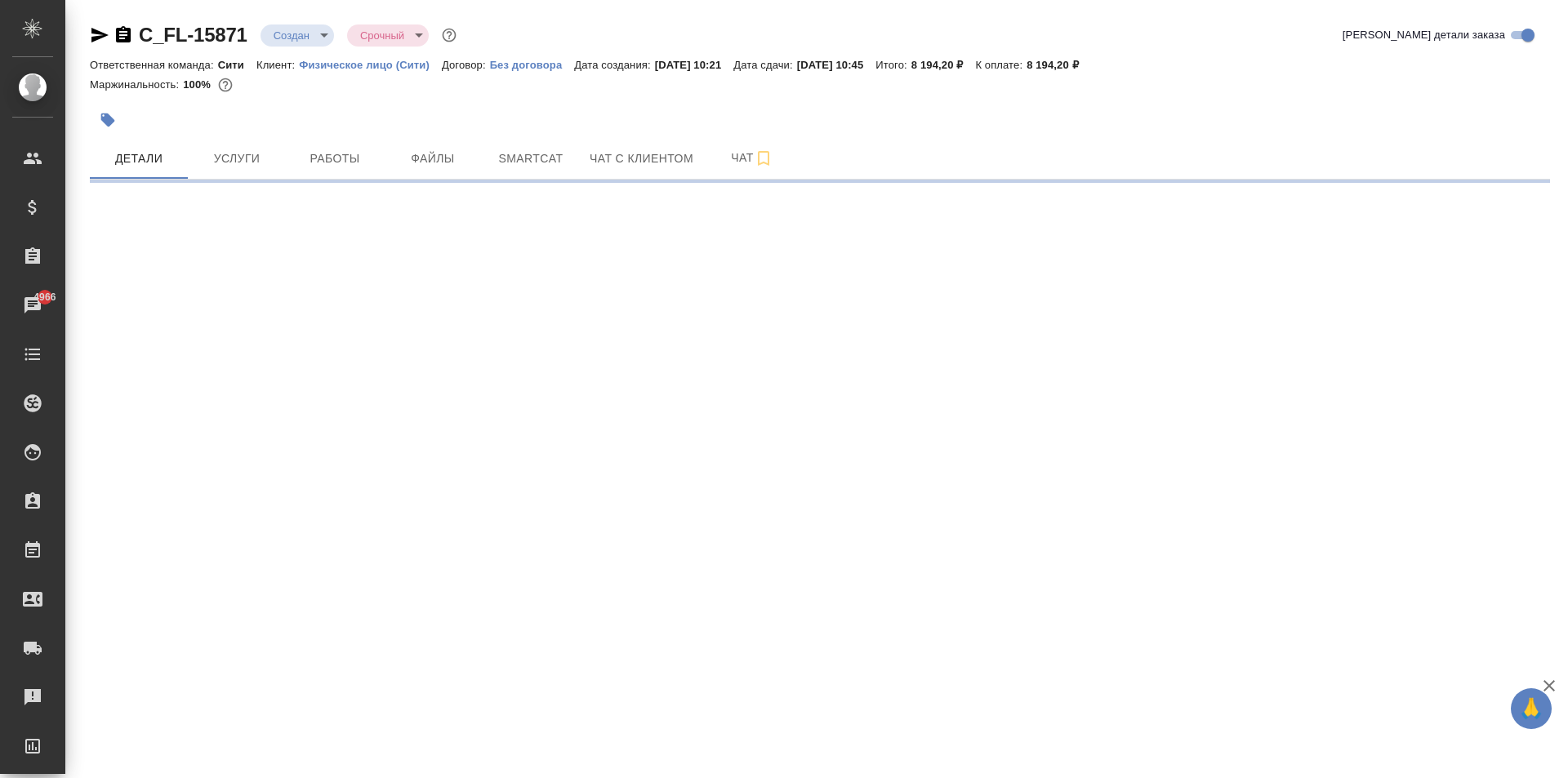
select select "RU"
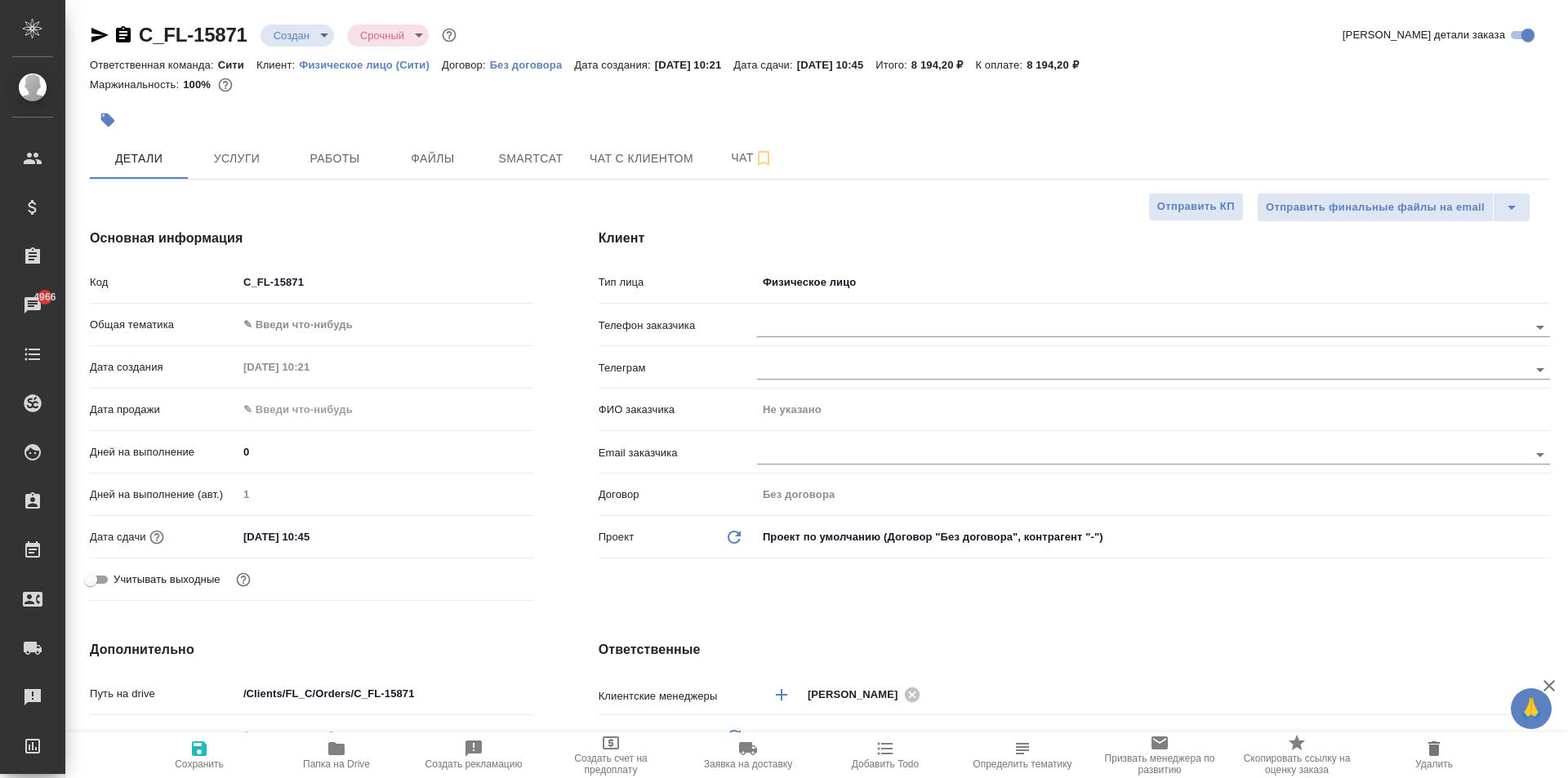
type textarea "x"
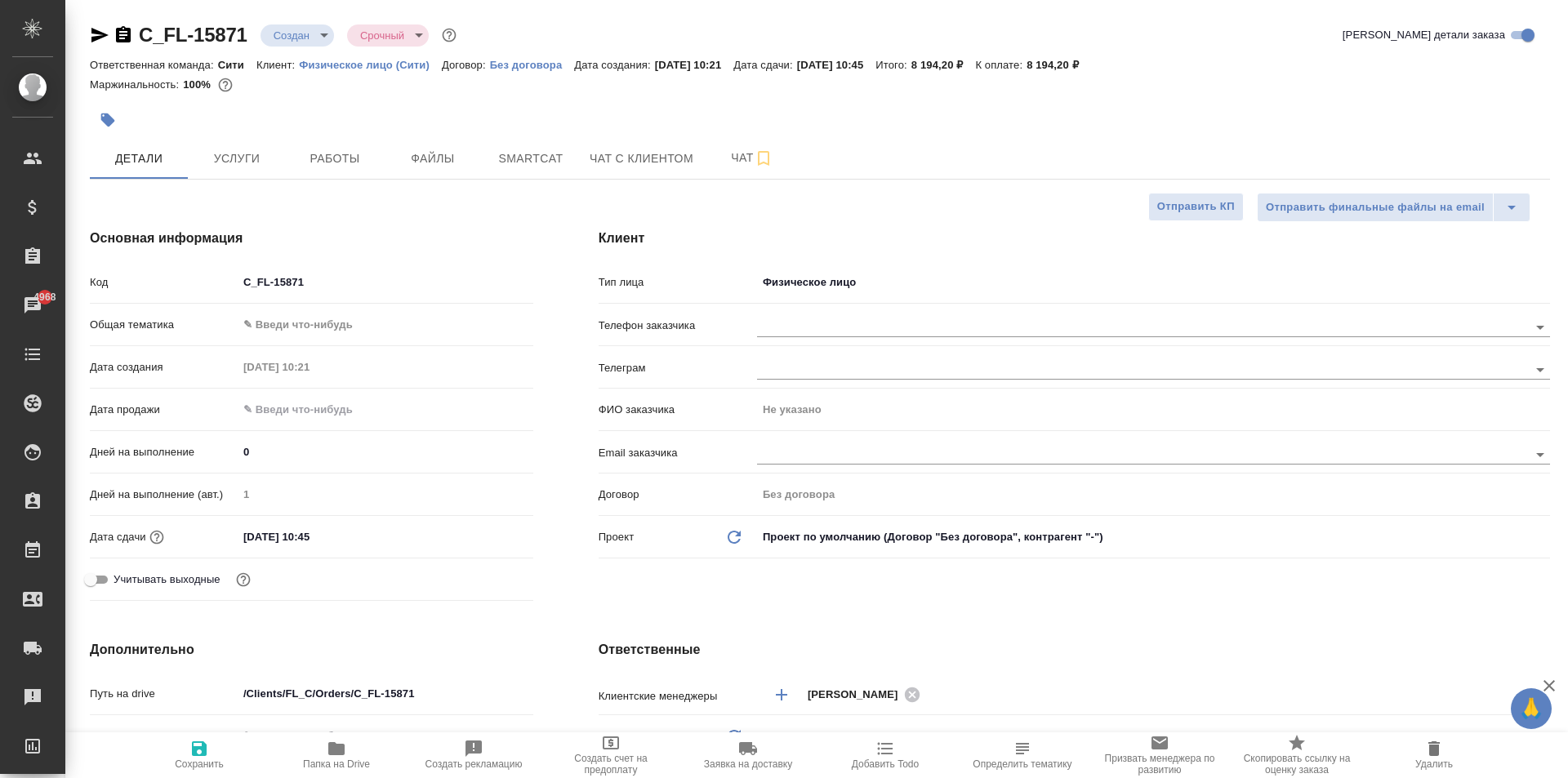
type textarea "x"
